Goal: Check status

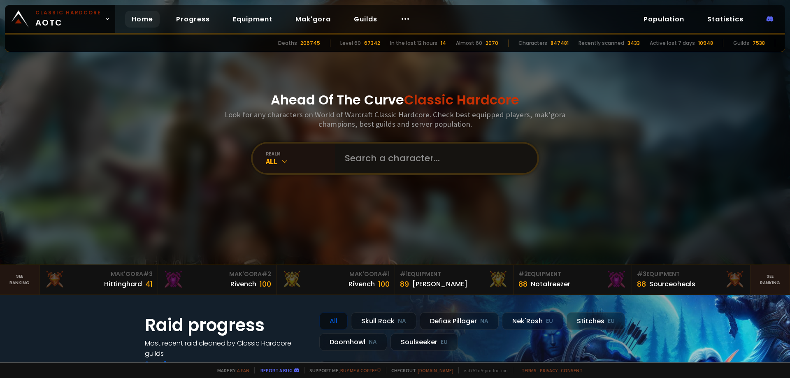
click at [380, 159] on input "text" at bounding box center [434, 159] width 188 height 30
click at [314, 159] on div "All" at bounding box center [300, 161] width 69 height 9
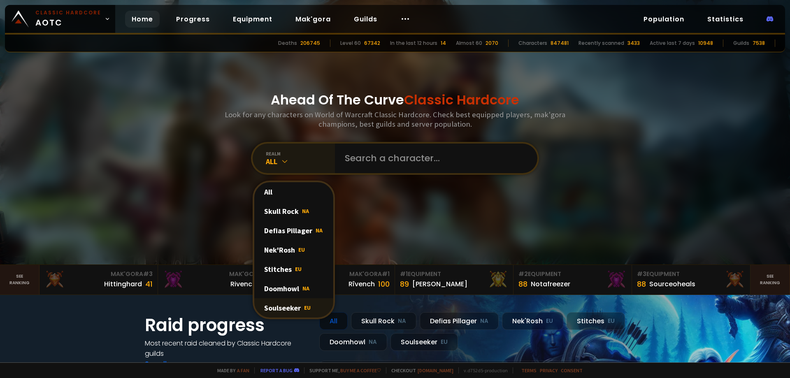
click at [288, 304] on div "Soulseeker EU" at bounding box center [293, 307] width 79 height 19
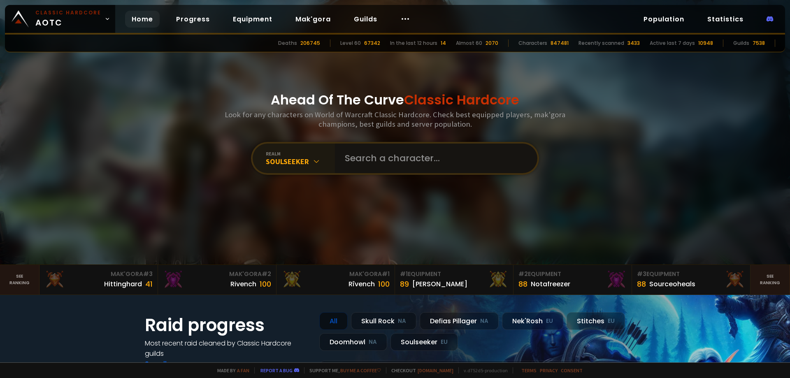
click at [372, 155] on input "text" at bounding box center [434, 159] width 188 height 30
type input "johnythelory"
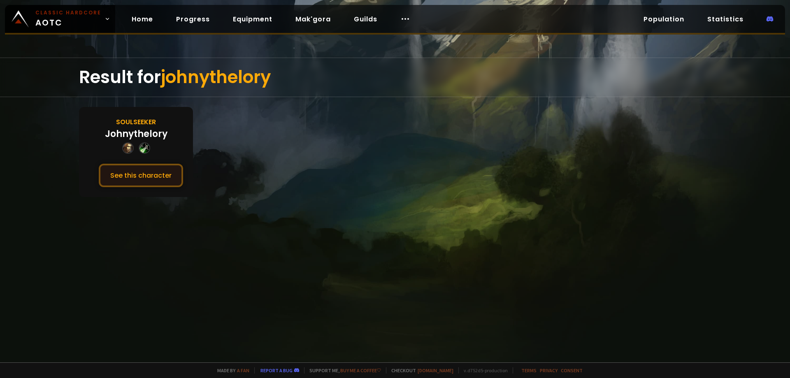
click at [157, 166] on button "See this character" at bounding box center [141, 175] width 84 height 23
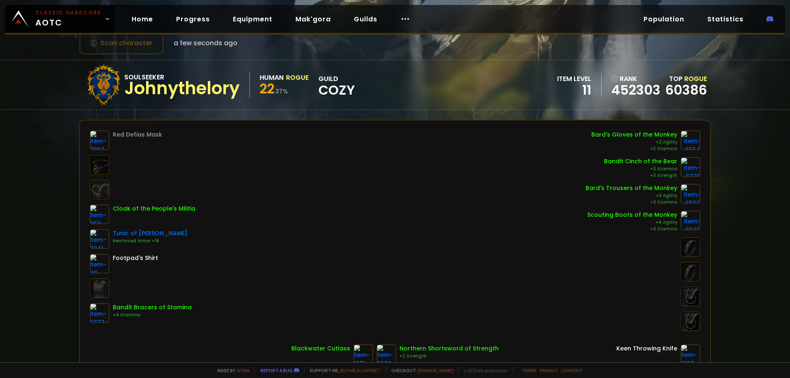
scroll to position [41, 0]
